Goal: Task Accomplishment & Management: Manage account settings

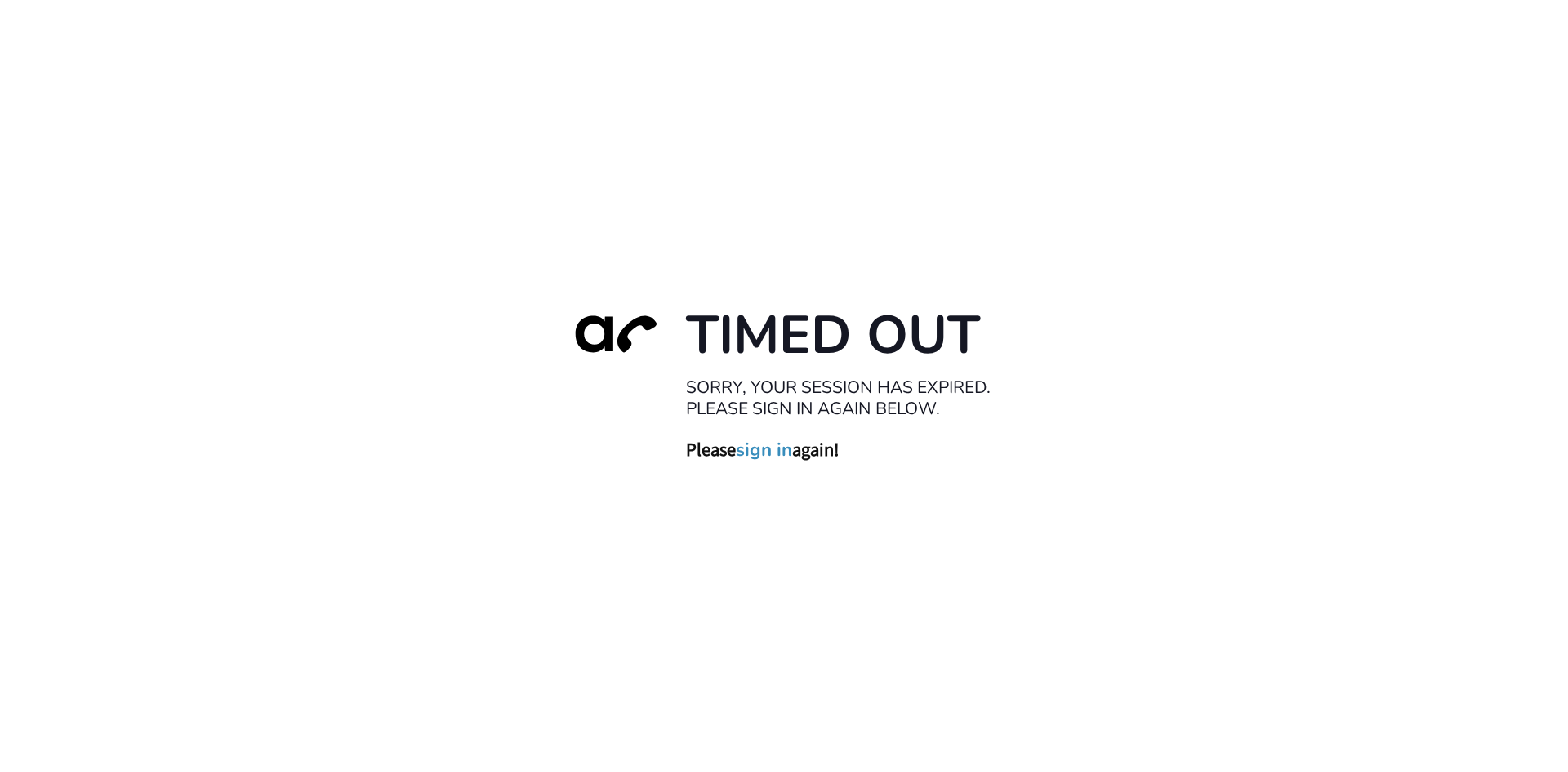
click at [768, 450] on link "sign in" at bounding box center [764, 449] width 57 height 23
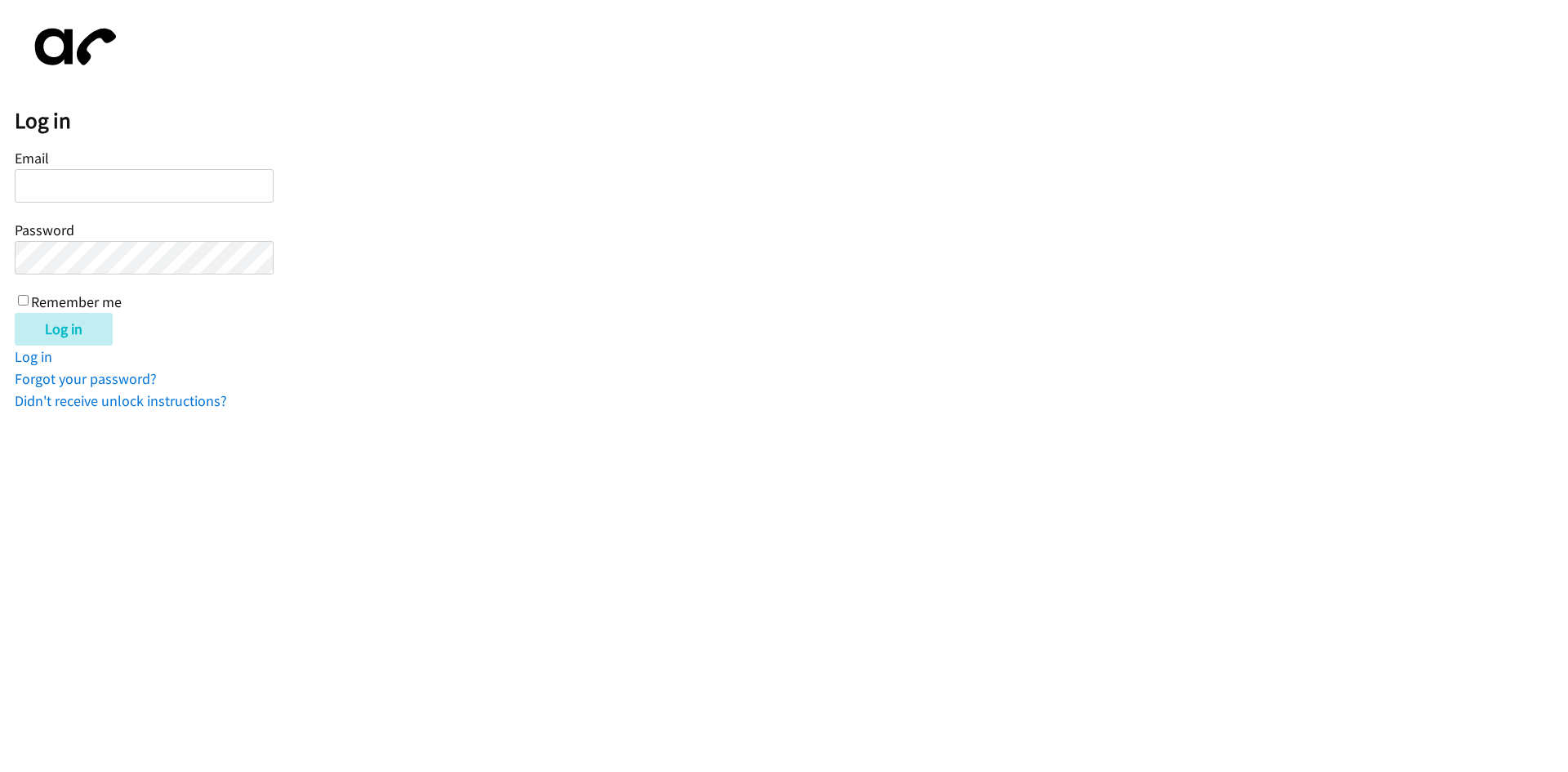
click at [129, 192] on input "Email" at bounding box center [143, 186] width 258 height 33
type input "[EMAIL_ADDRESS][DOMAIN_NAME]"
click at [30, 296] on div "Email [EMAIL_ADDRESS][DOMAIN_NAME] Password Remember me" at bounding box center [143, 228] width 258 height 167
click at [22, 302] on input "Remember me" at bounding box center [23, 300] width 11 height 11
checkbox input "true"
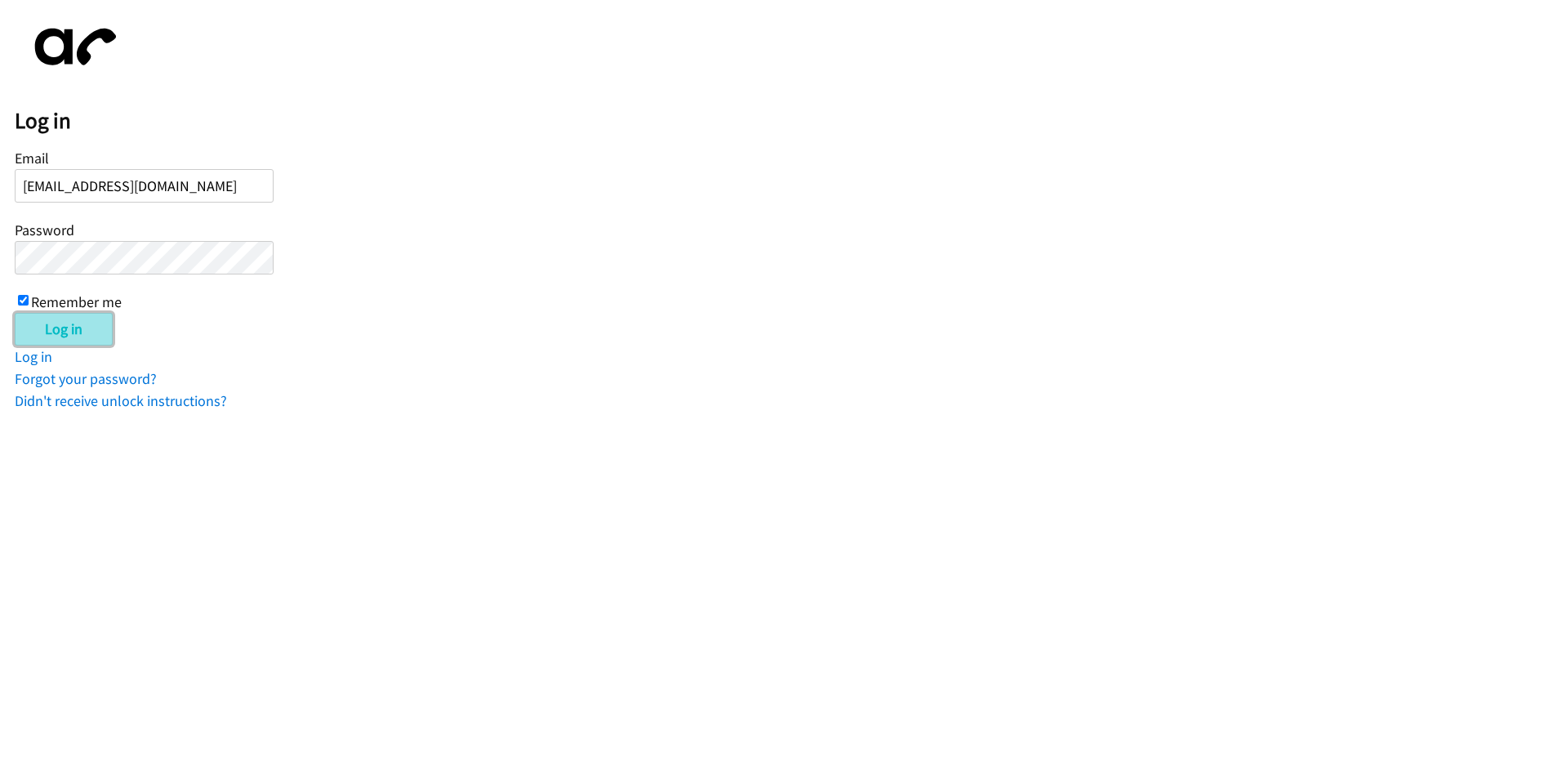
click at [41, 332] on input "Log in" at bounding box center [63, 329] width 98 height 32
